Goal: Task Accomplishment & Management: Manage account settings

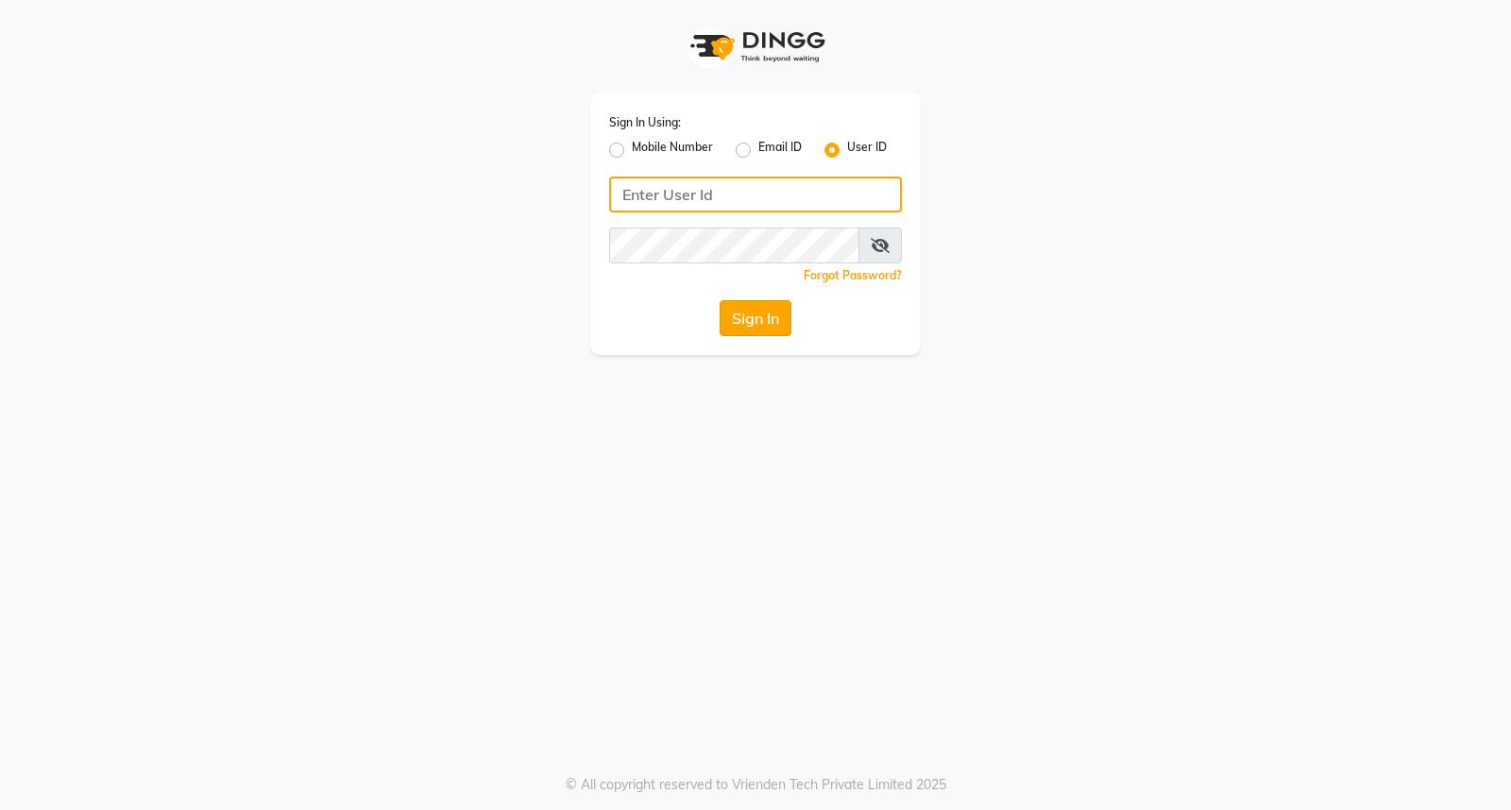
type input "thesalon123"
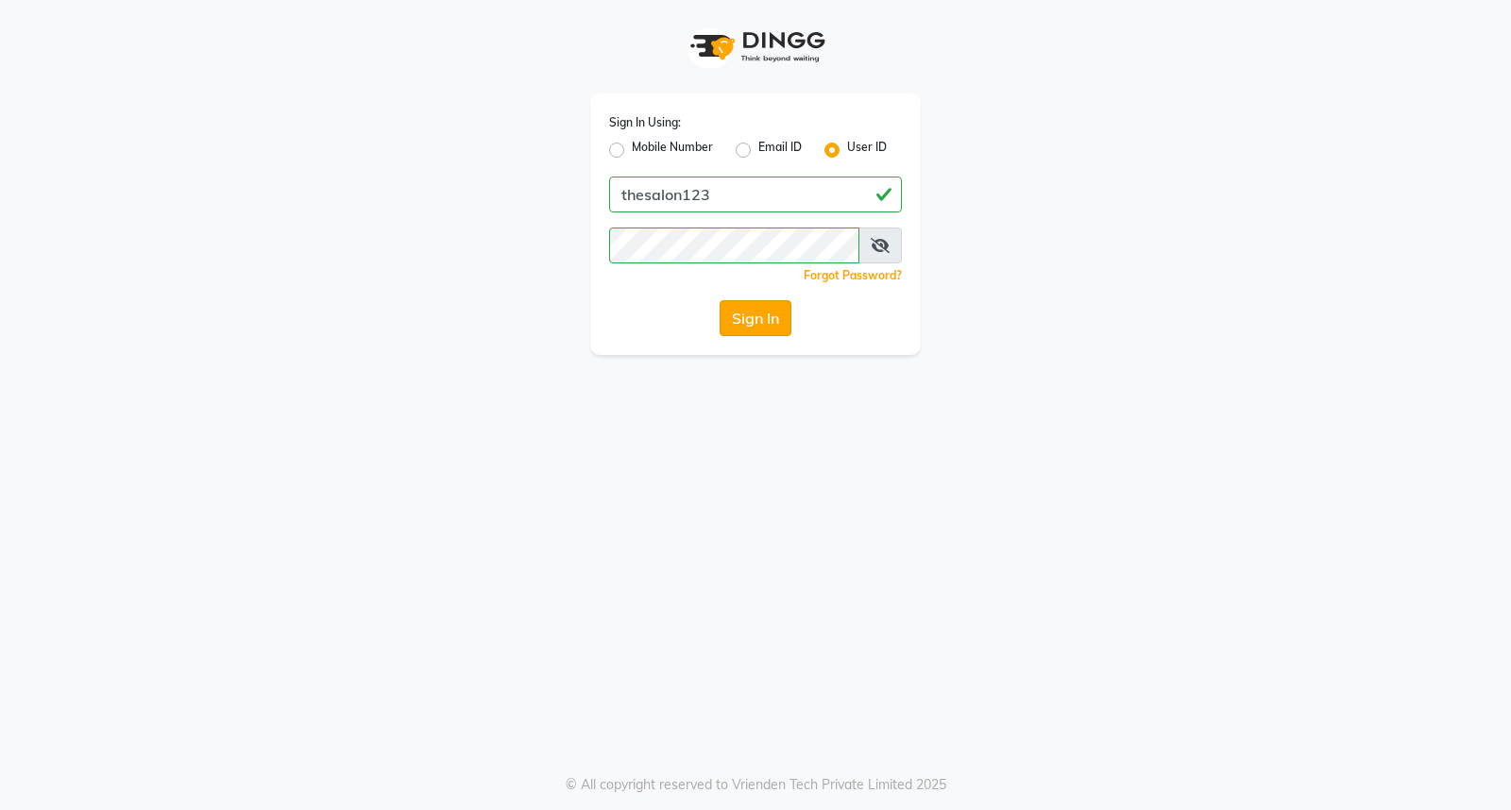
click at [744, 313] on button "Sign In" at bounding box center [755, 318] width 72 height 36
